Goal: Task Accomplishment & Management: Manage account settings

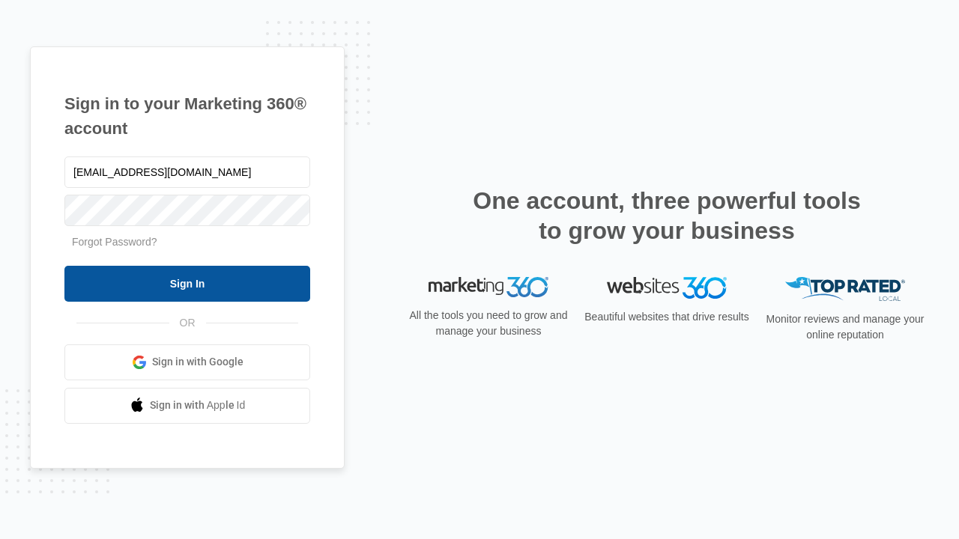
click at [187, 283] on input "Sign In" at bounding box center [187, 284] width 246 height 36
